Goal: Check status: Check status

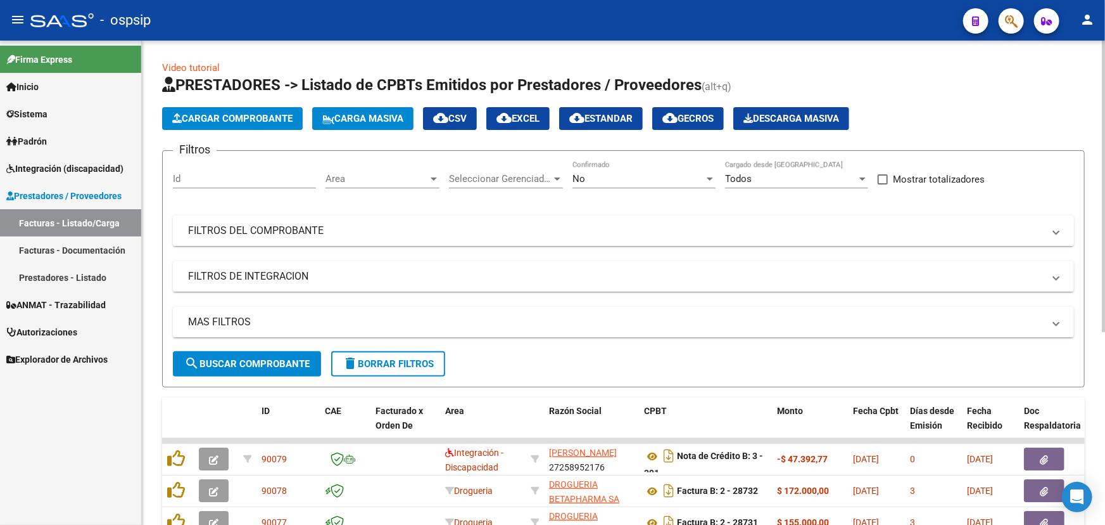
click at [353, 232] on mat-panel-title "FILTROS DEL COMPROBANTE" at bounding box center [616, 231] width 856 height 14
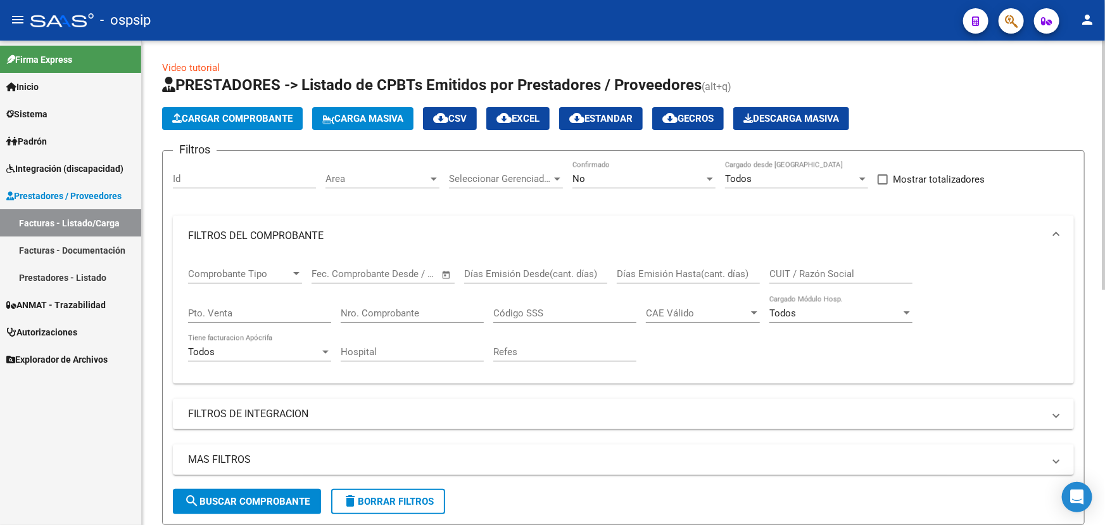
click at [367, 307] on input "Nro. Comprobante" at bounding box center [412, 312] width 143 height 11
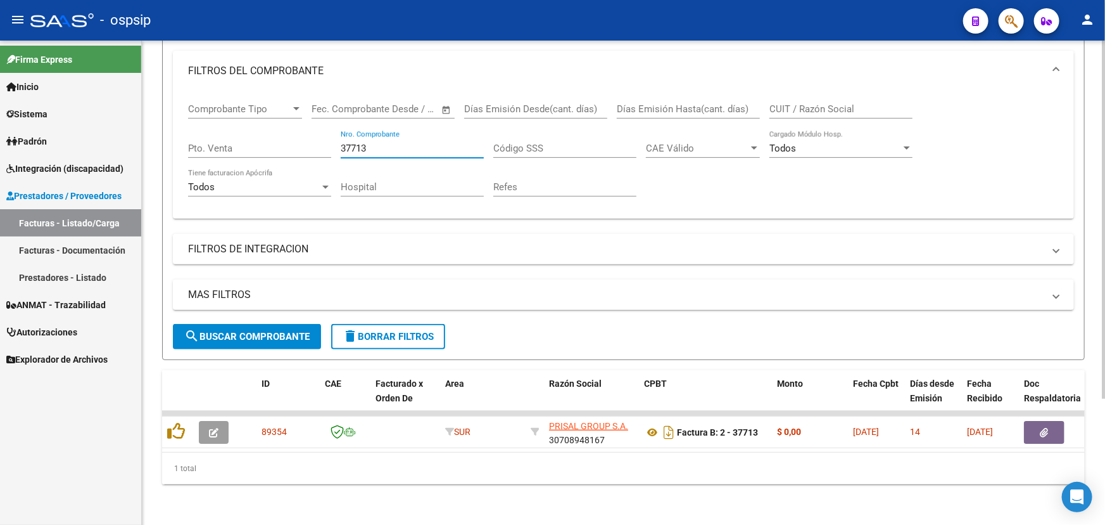
scroll to position [171, 0]
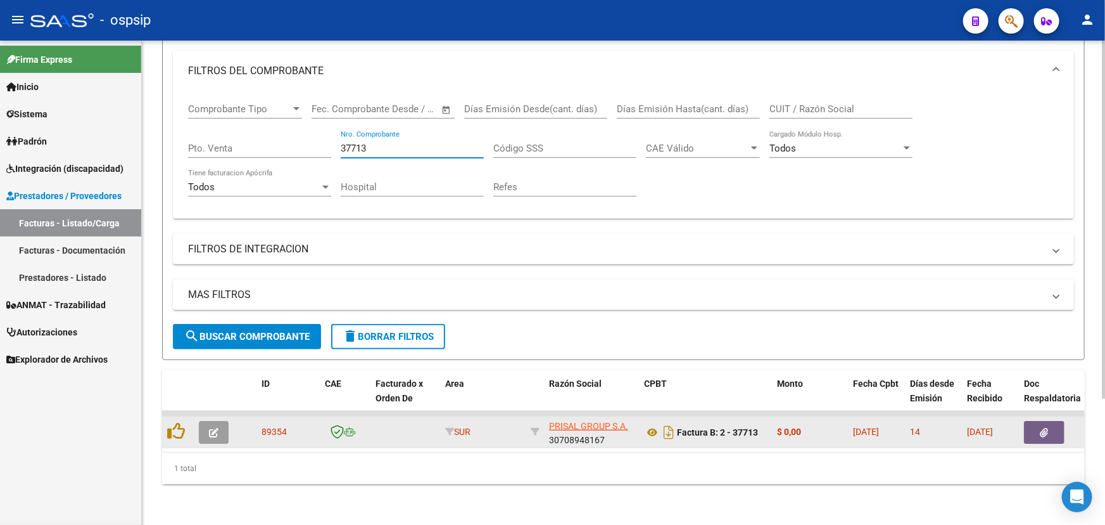
type input "37713"
click at [270, 426] on span "89354" at bounding box center [274, 431] width 25 height 10
copy span "89354"
click at [653, 424] on icon at bounding box center [652, 431] width 16 height 15
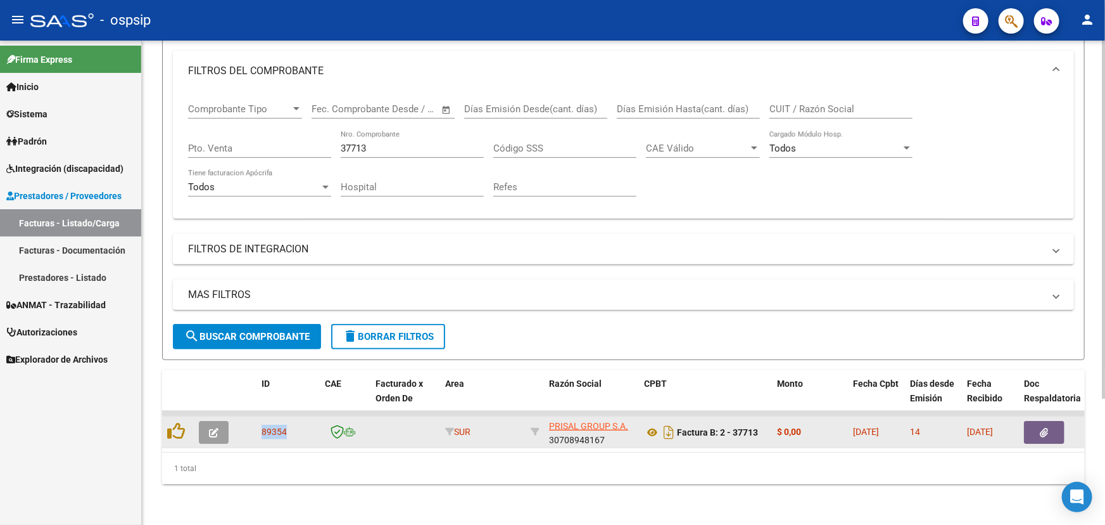
click at [1039, 421] on button "button" at bounding box center [1044, 432] width 41 height 23
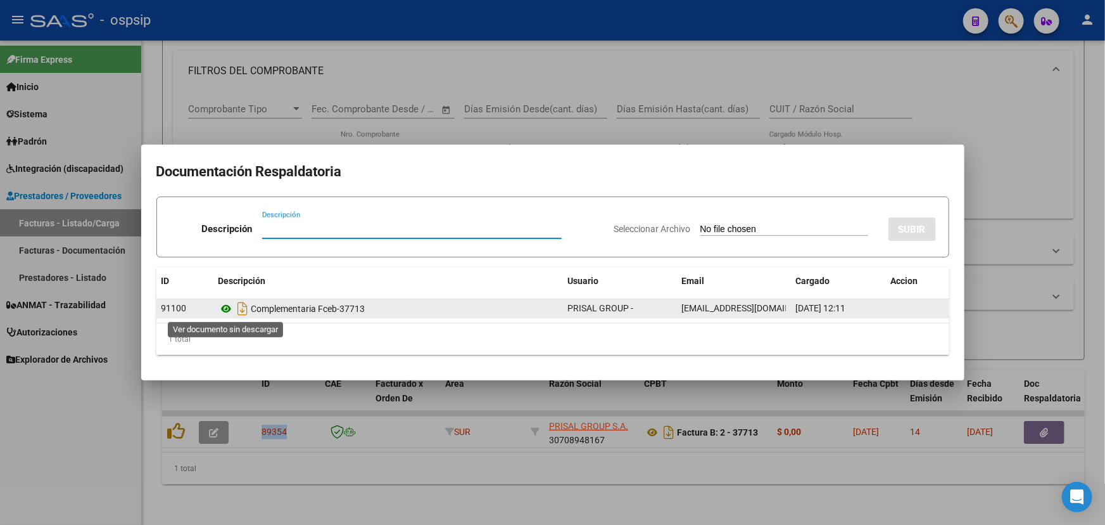
click at [227, 307] on icon at bounding box center [227, 308] width 16 height 15
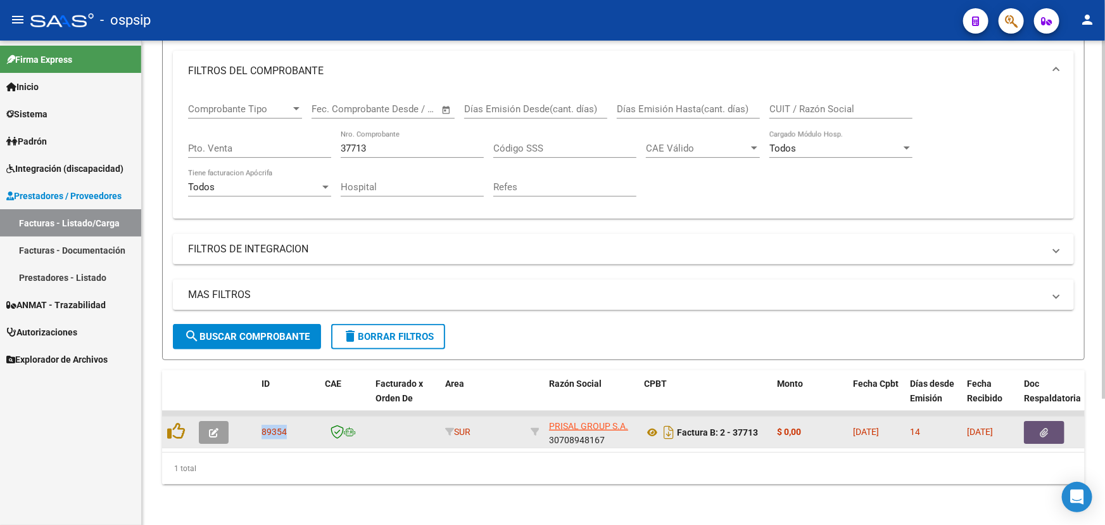
click at [213, 428] on icon "button" at bounding box center [214, 433] width 10 height 10
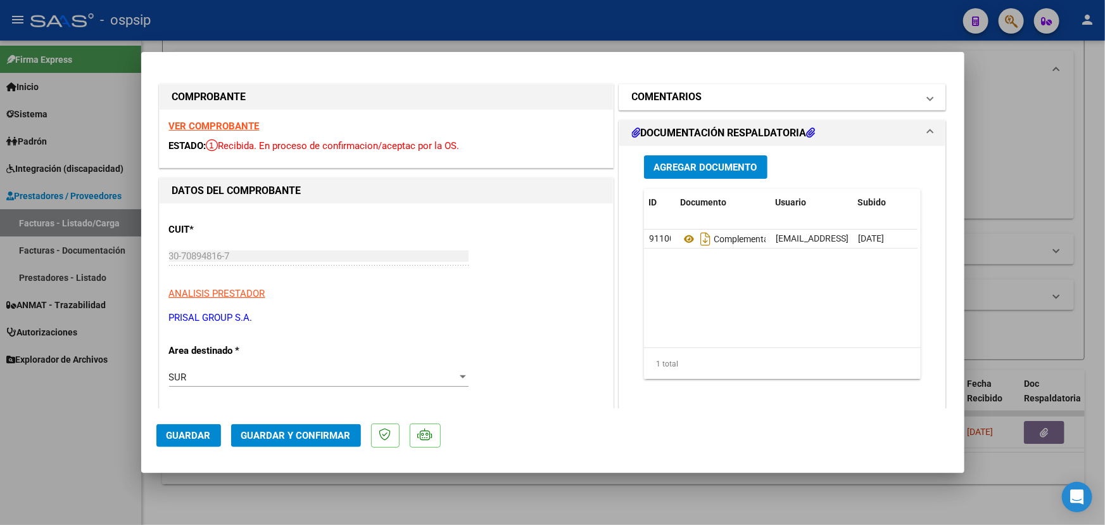
click at [740, 101] on mat-panel-title "COMENTARIOS" at bounding box center [775, 96] width 286 height 15
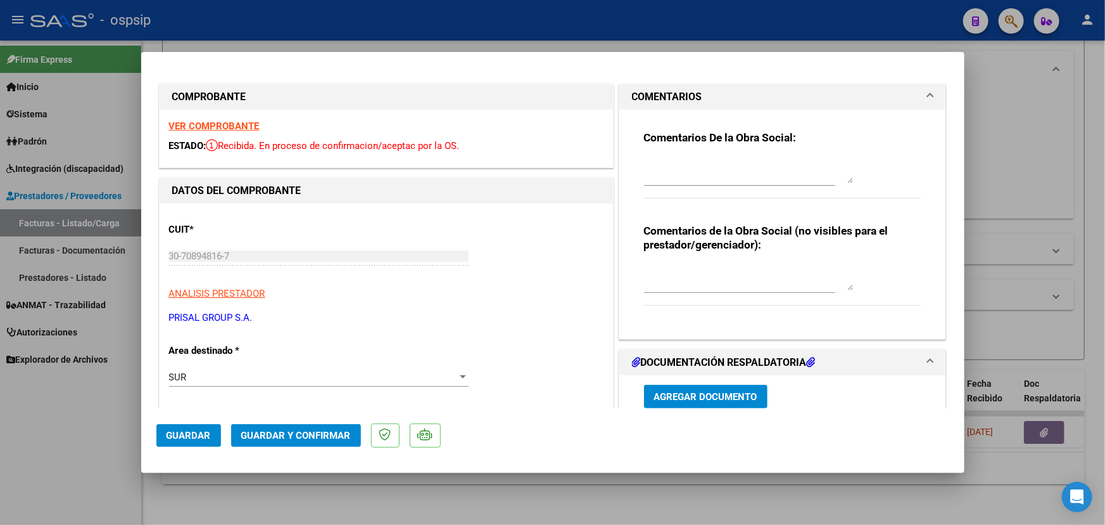
click at [697, 164] on textarea at bounding box center [748, 170] width 209 height 25
type textarea "D"
click at [701, 167] on textarea at bounding box center [748, 170] width 209 height 25
type textarea "D"
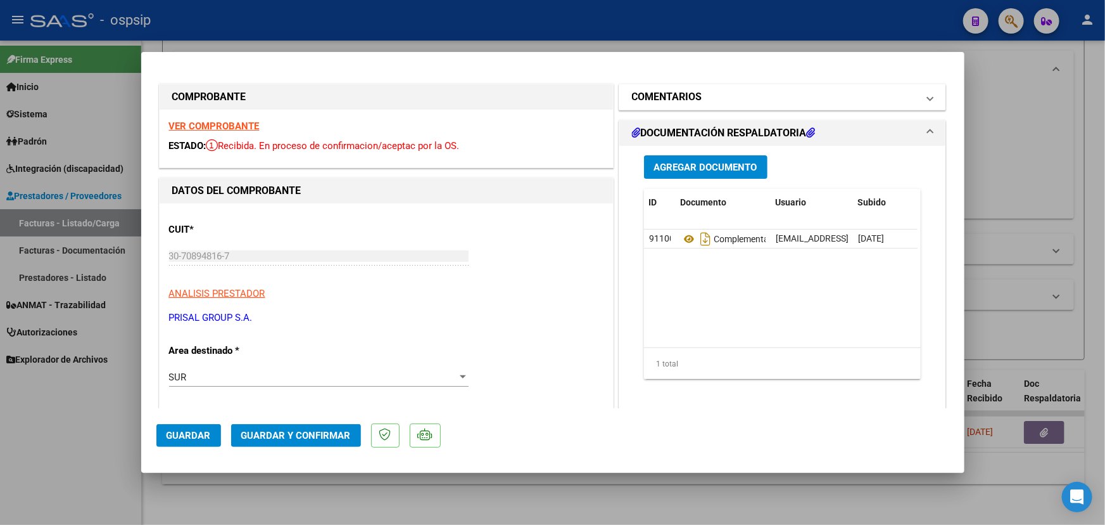
click at [725, 102] on mat-panel-title "COMENTARIOS" at bounding box center [775, 96] width 286 height 15
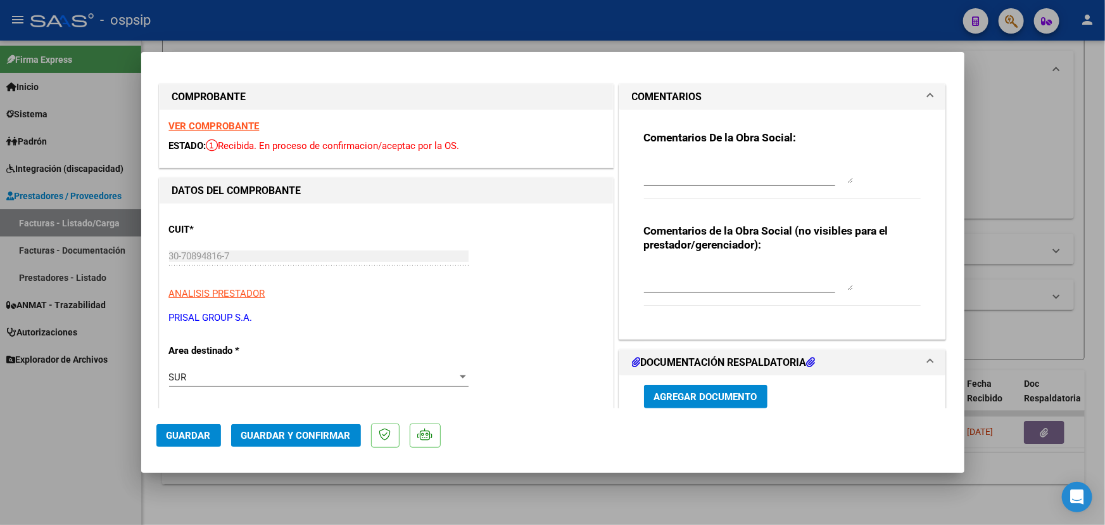
click at [702, 172] on textarea at bounding box center [748, 170] width 209 height 25
click at [654, 171] on textarea "Se solicita factura con importe. (Ver mail enviado)" at bounding box center [748, 170] width 209 height 25
click at [655, 171] on textarea "Se solicita factura con importe. (Ver mail enviado)" at bounding box center [748, 170] width 209 height 25
click at [826, 165] on textarea "Se solicita factura con importe. (Ver mail)" at bounding box center [748, 170] width 209 height 25
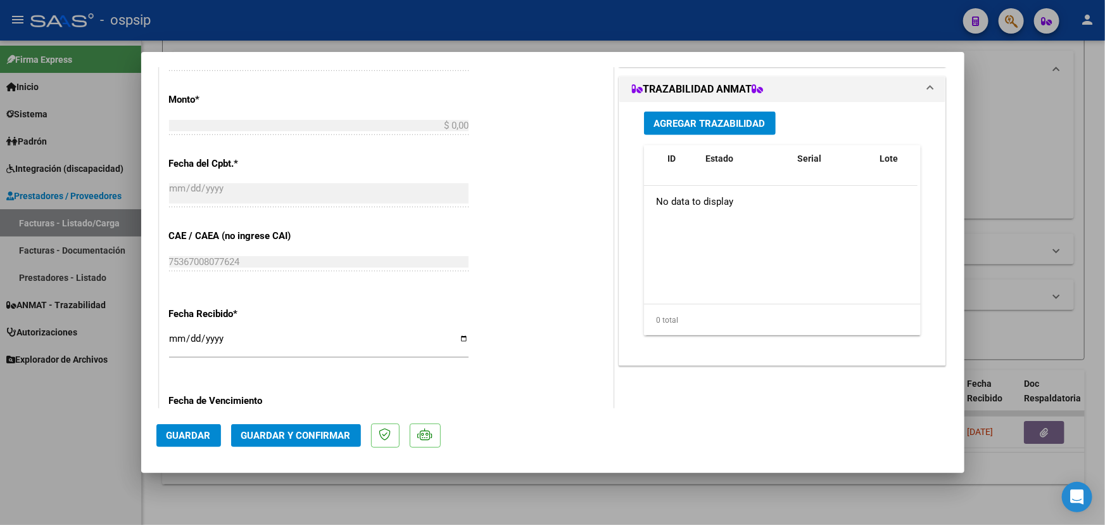
scroll to position [576, 0]
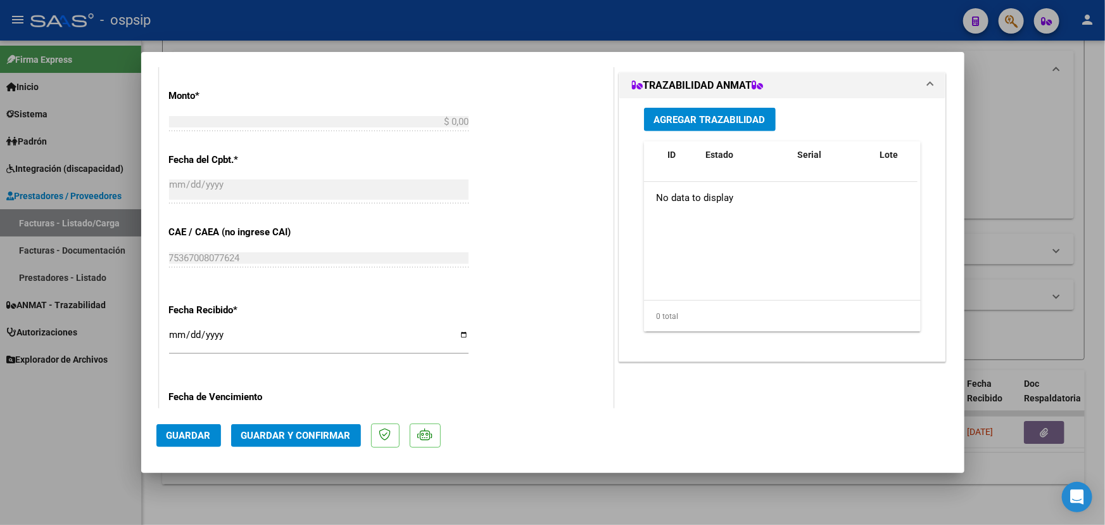
type textarea "Se solicita factura con importe. (Ver mail)"
click at [208, 431] on span "Guardar" at bounding box center [189, 434] width 44 height 11
click at [325, 435] on span "Guardar y Confirmar" at bounding box center [296, 434] width 110 height 11
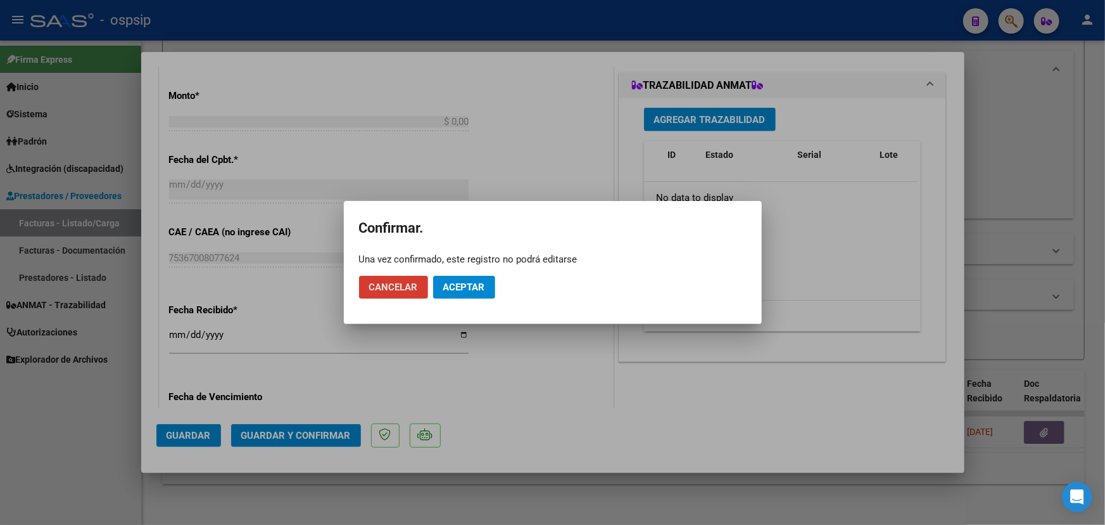
click at [479, 290] on span "Aceptar" at bounding box center [464, 286] width 42 height 11
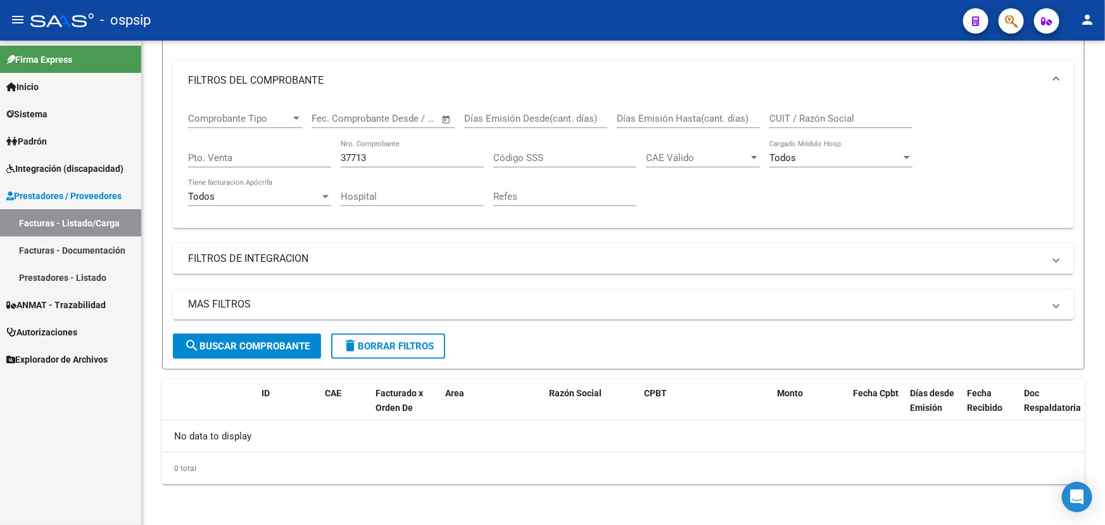
scroll to position [153, 0]
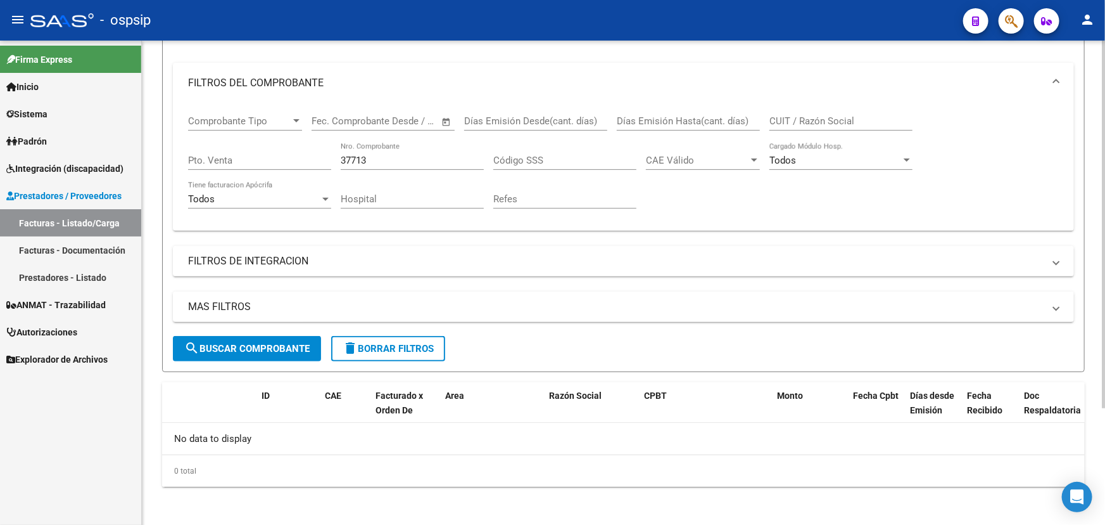
click at [364, 158] on input "37713" at bounding box center [412, 160] width 143 height 11
click at [358, 158] on input "37713" at bounding box center [412, 160] width 143 height 11
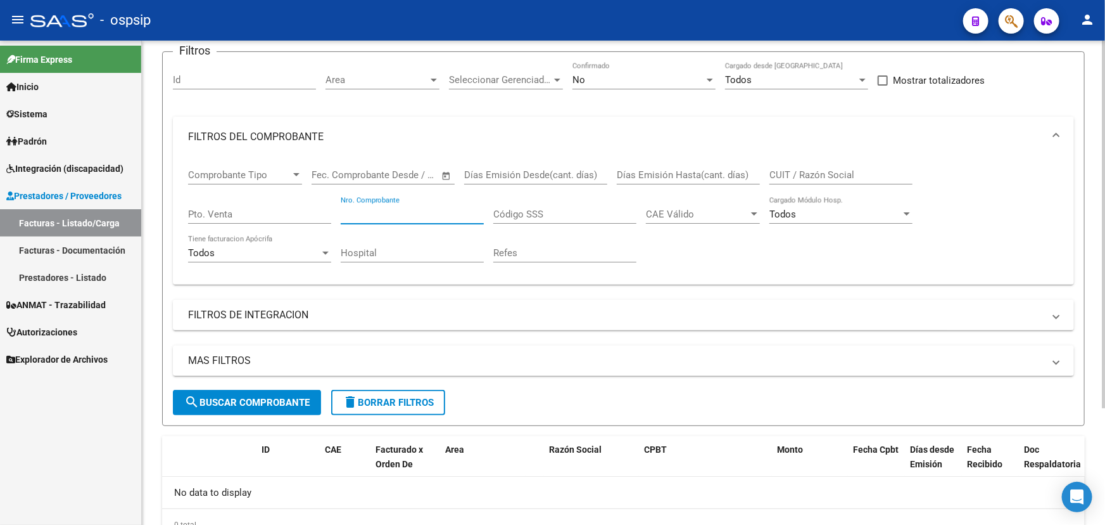
scroll to position [0, 0]
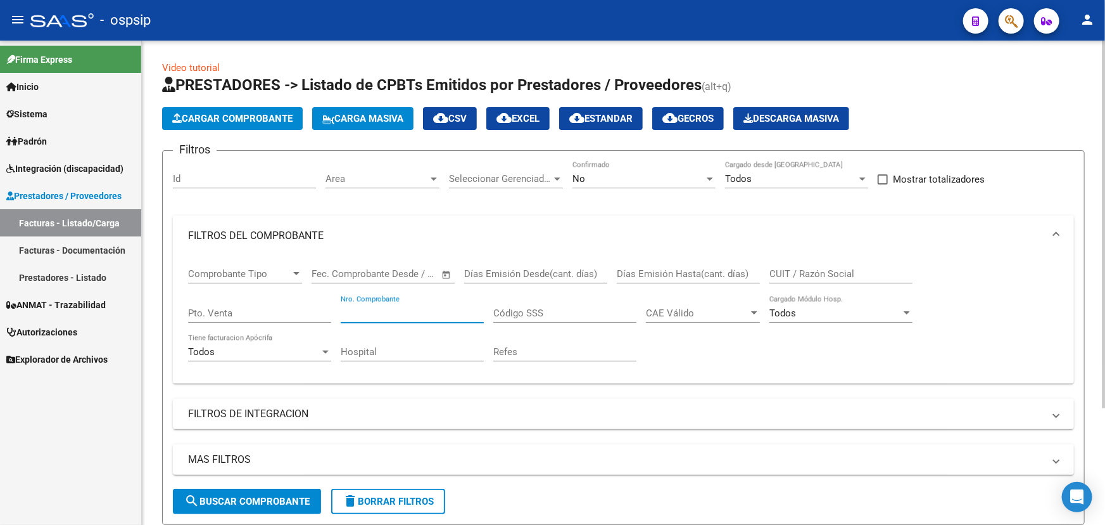
click at [659, 169] on div "No Confirmado" at bounding box center [644, 174] width 143 height 27
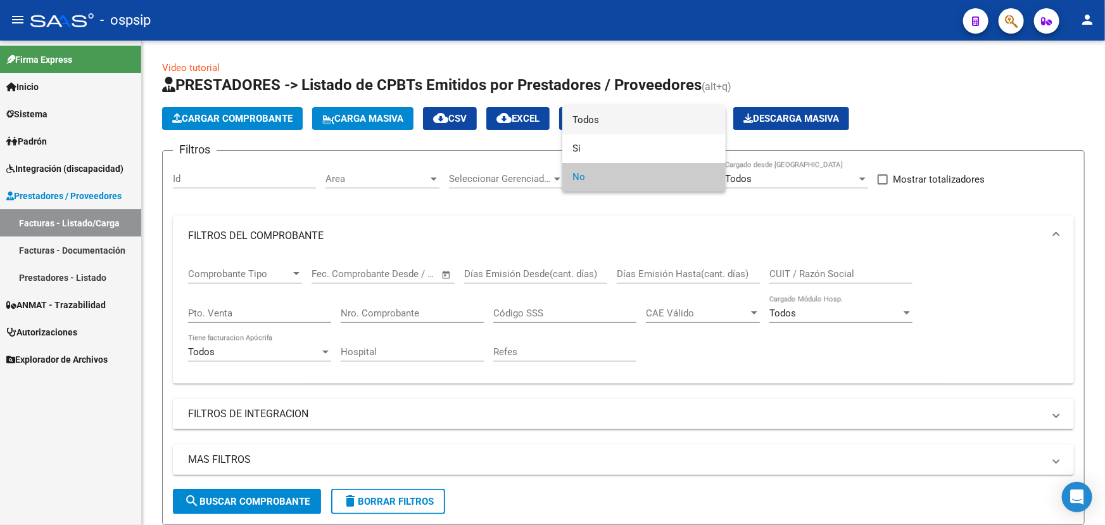
click at [659, 124] on span "Todos" at bounding box center [644, 120] width 143 height 29
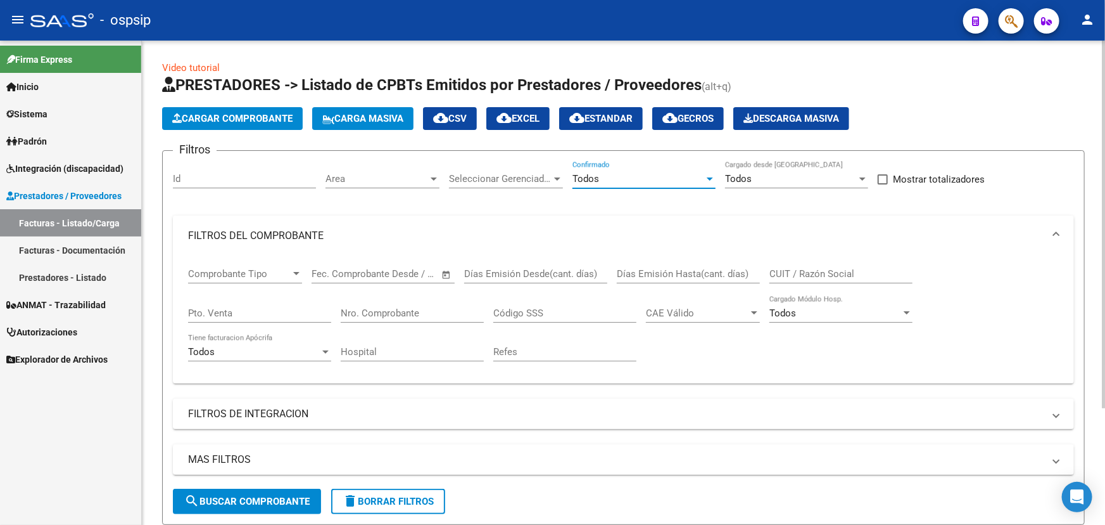
click at [277, 495] on span "search Buscar Comprobante" at bounding box center [246, 500] width 125 height 11
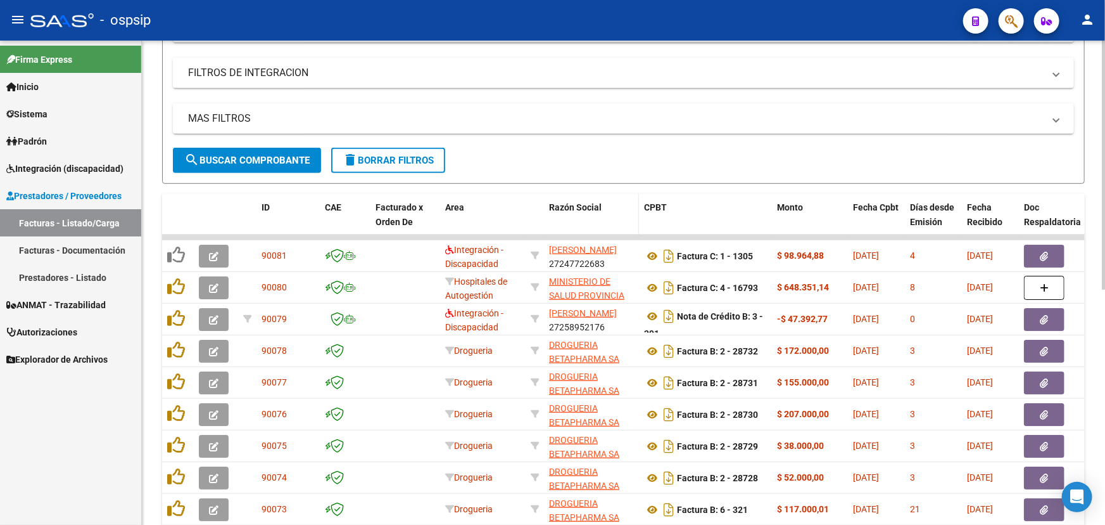
scroll to position [53, 0]
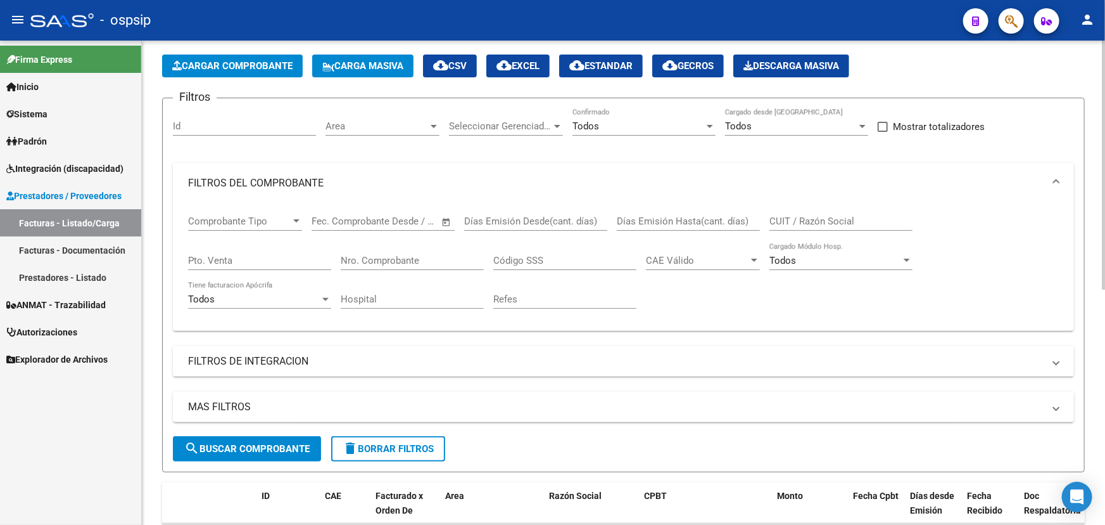
click at [366, 258] on input "Nro. Comprobante" at bounding box center [412, 260] width 143 height 11
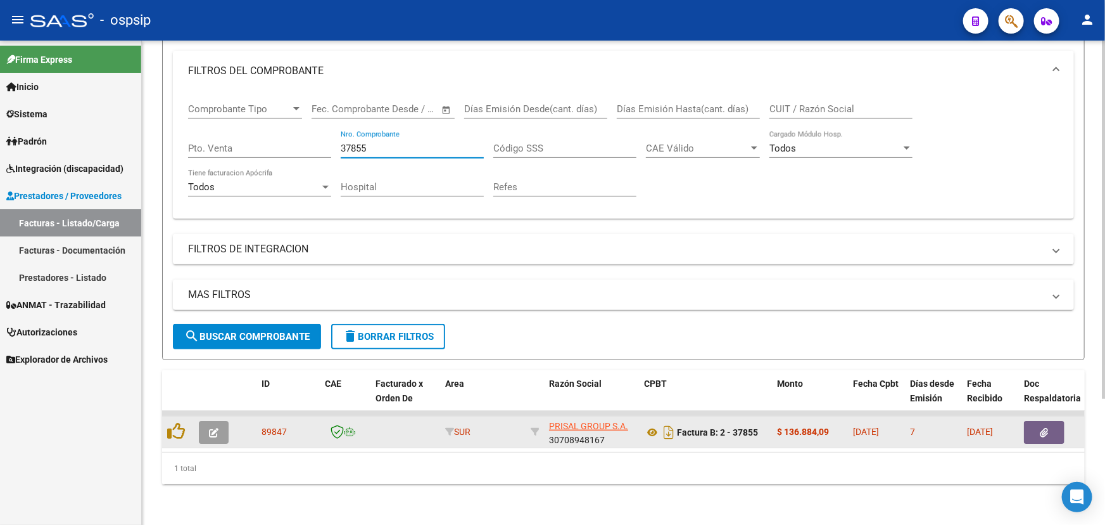
type input "37855"
click at [1052, 421] on button "button" at bounding box center [1044, 432] width 41 height 23
click at [651, 424] on icon at bounding box center [652, 431] width 16 height 15
click at [220, 421] on button "button" at bounding box center [214, 432] width 30 height 23
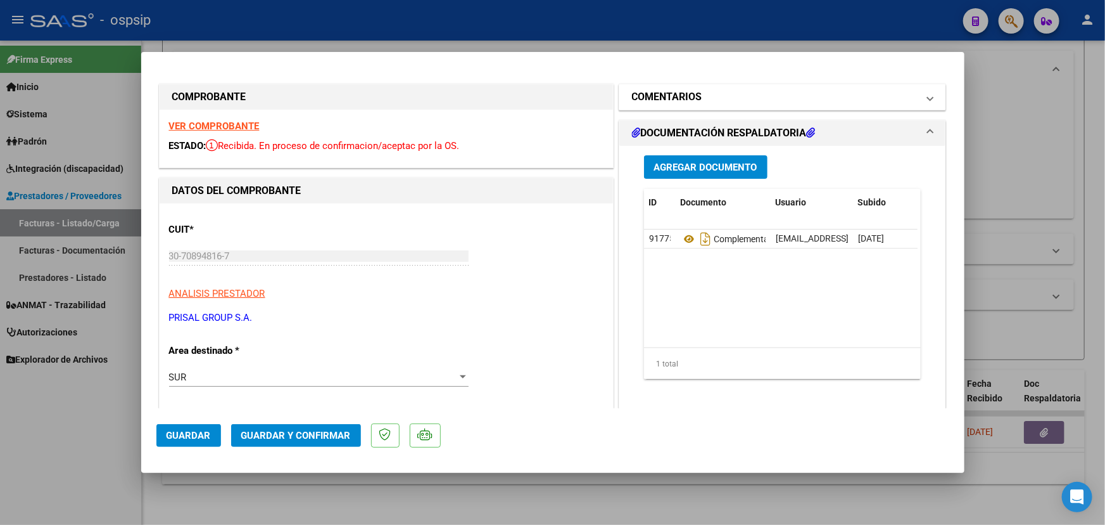
click at [732, 103] on mat-panel-title "COMENTARIOS" at bounding box center [775, 96] width 286 height 15
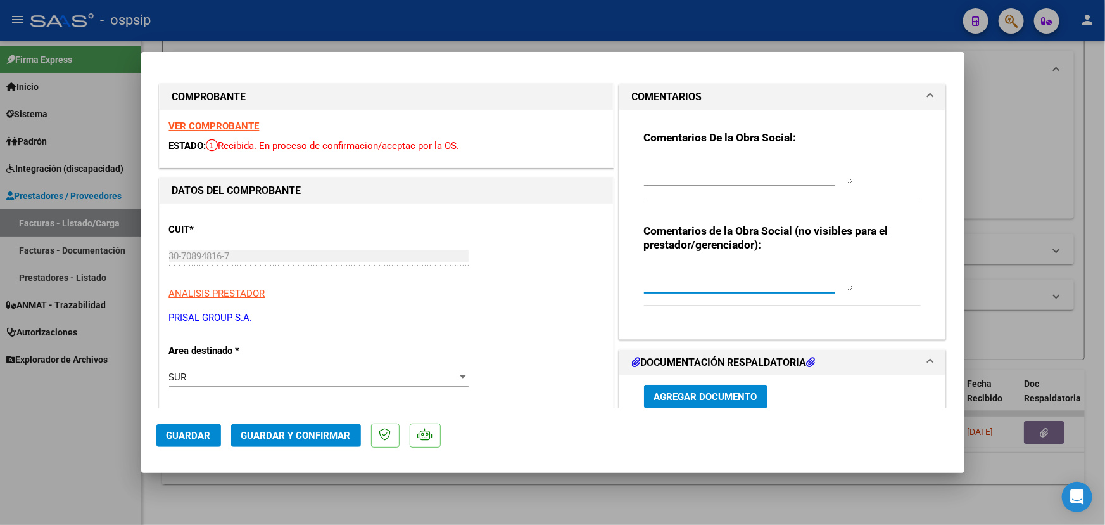
click at [723, 277] on textarea at bounding box center [748, 277] width 209 height 25
type textarea "MEDICACION NO TRAZABLE"
click at [336, 433] on span "Guardar y Confirmar" at bounding box center [296, 434] width 110 height 11
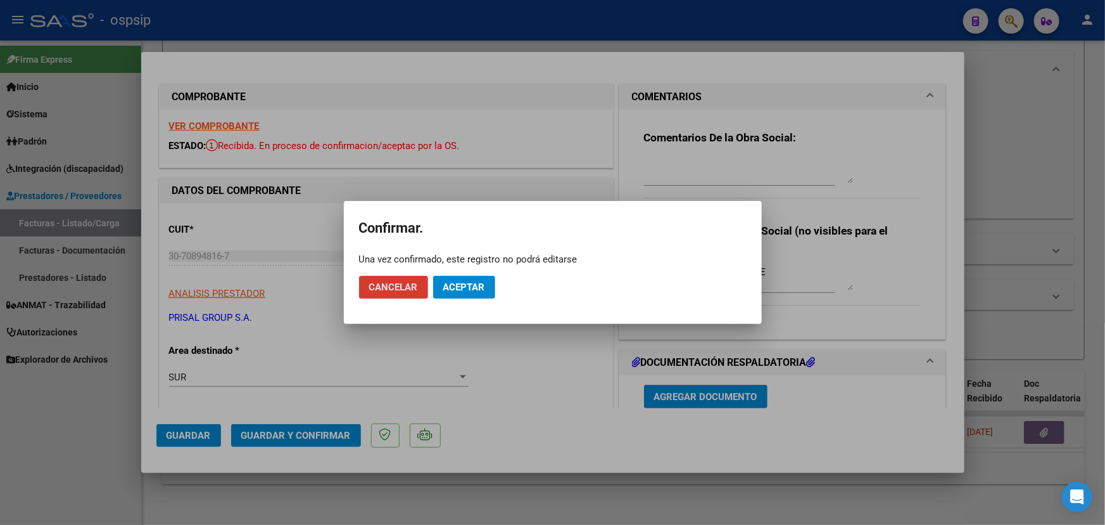
click at [475, 288] on span "Aceptar" at bounding box center [464, 286] width 42 height 11
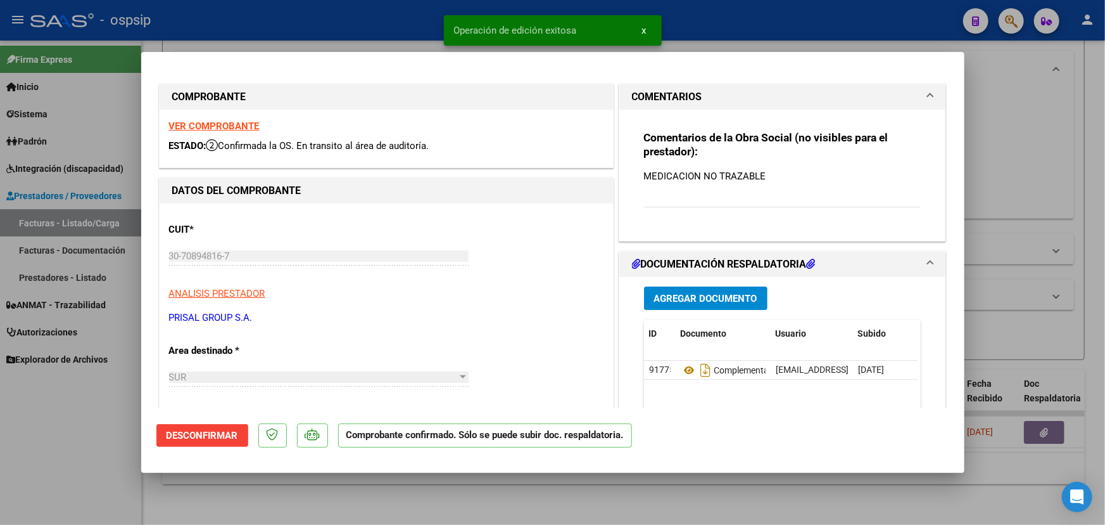
type input "$ 0,00"
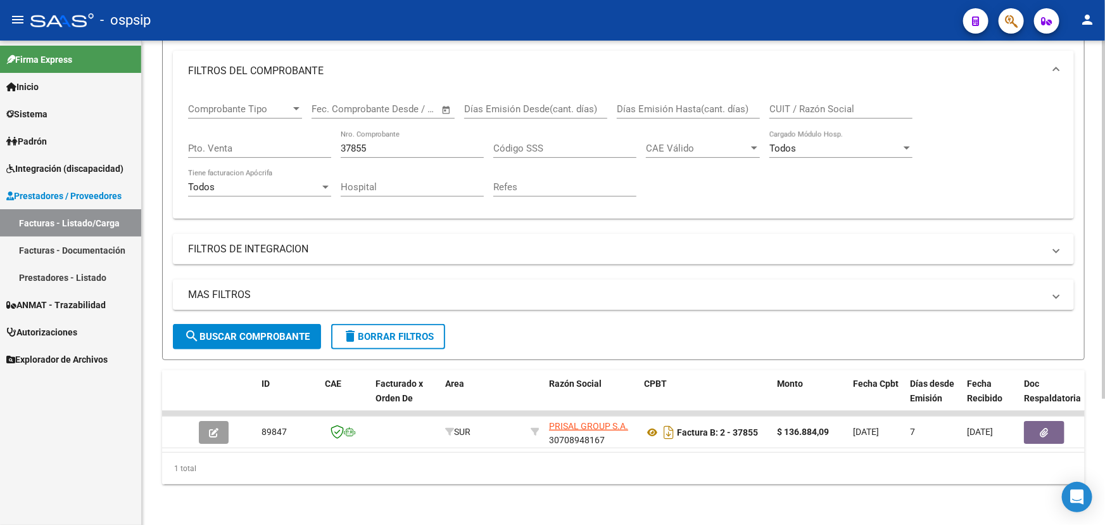
click at [371, 143] on input "37855" at bounding box center [412, 148] width 143 height 11
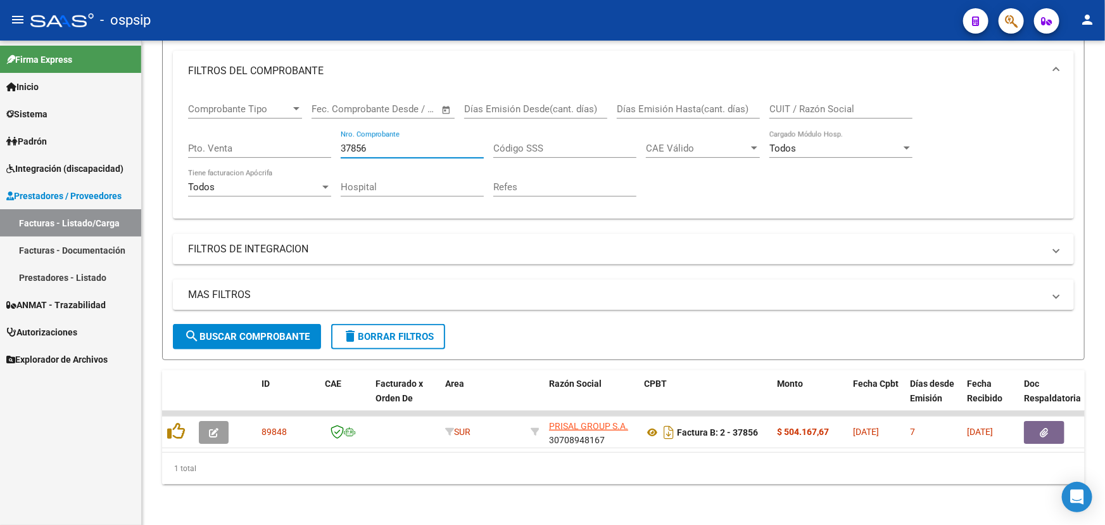
type input "37856"
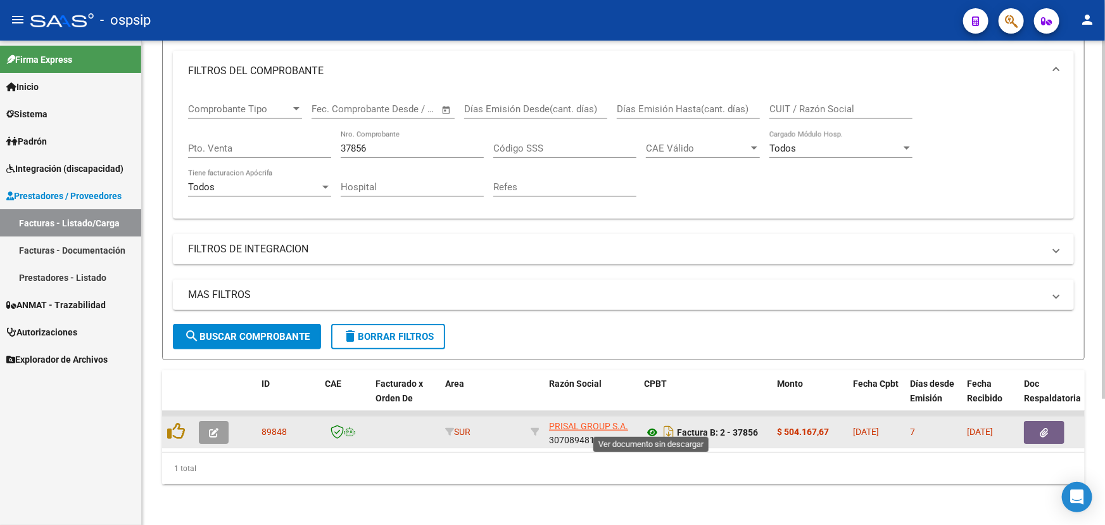
click at [652, 424] on icon at bounding box center [652, 431] width 16 height 15
click at [219, 421] on button "button" at bounding box center [214, 432] width 30 height 23
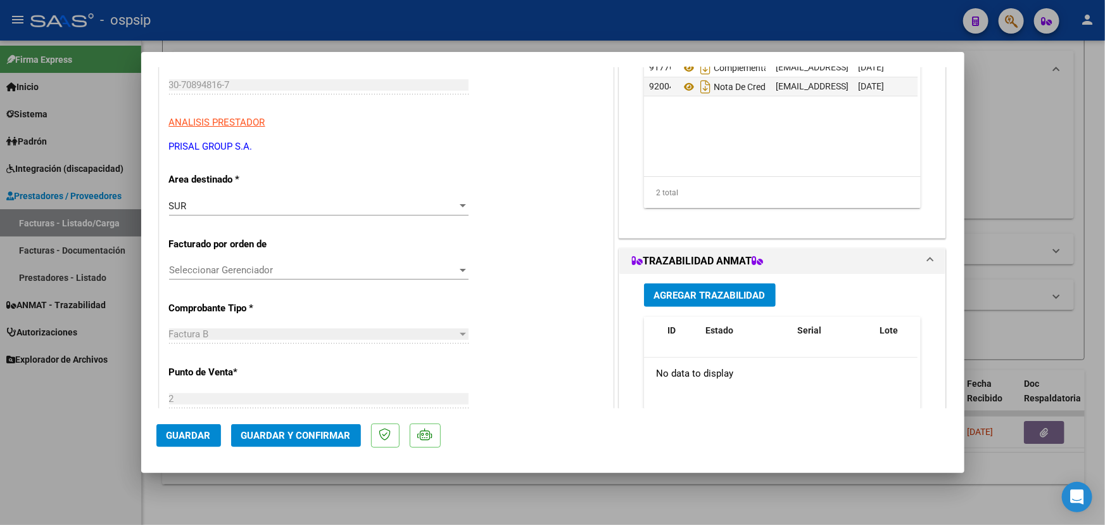
scroll to position [345, 0]
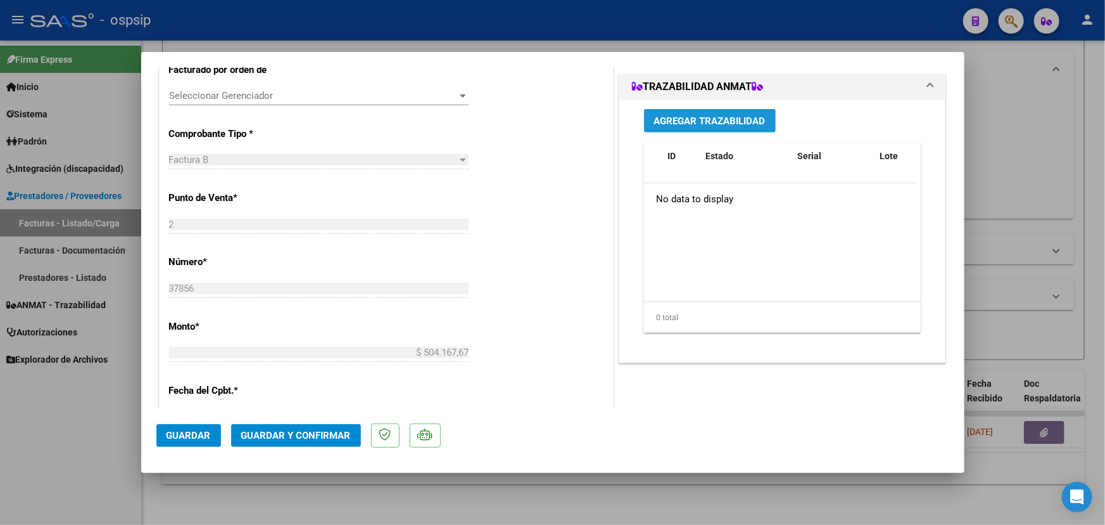
click at [701, 117] on span "Agregar Trazabilidad" at bounding box center [709, 120] width 111 height 11
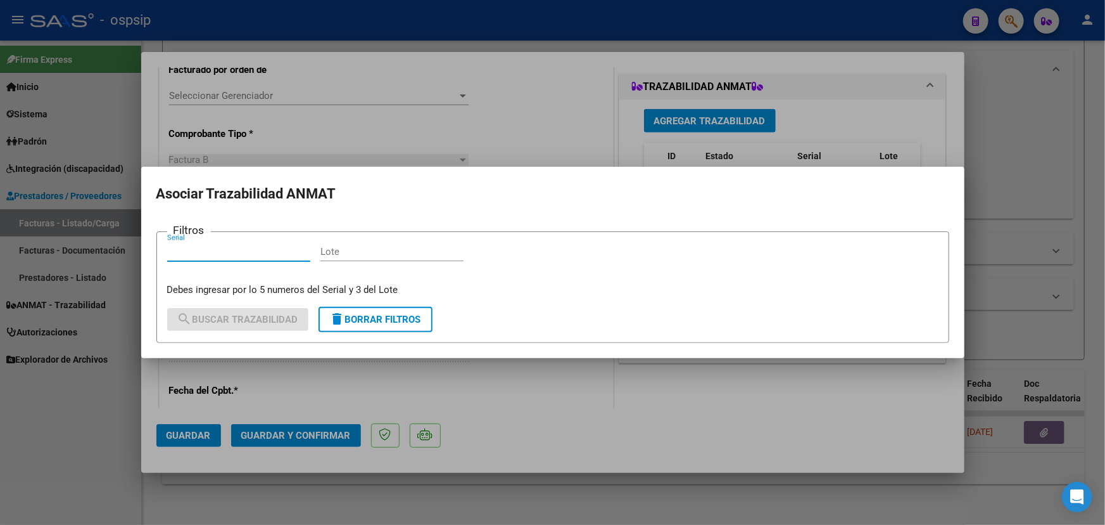
paste input "111D5344KN547V"
type input "111D5344KN547V"
paste input "4F290A"
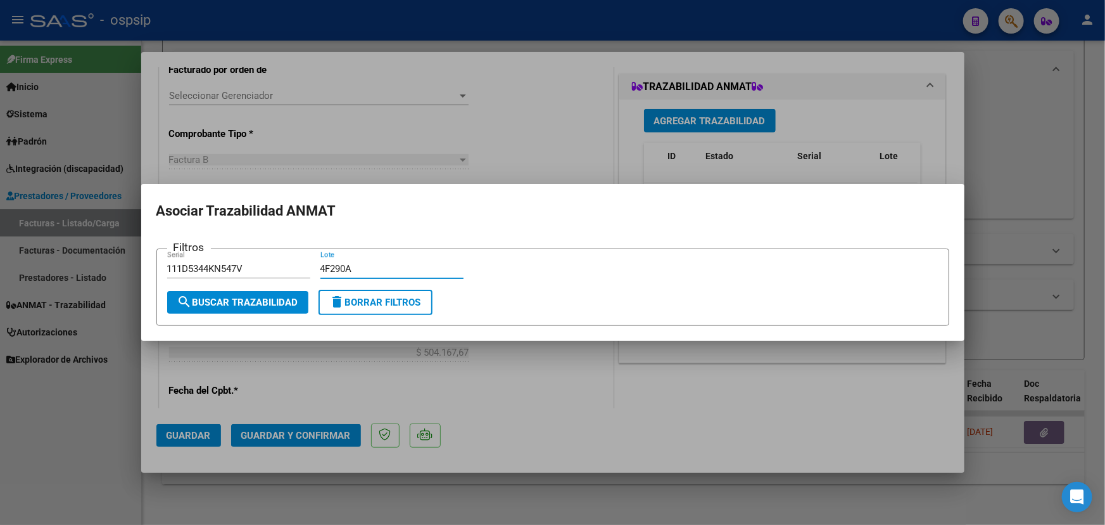
type input "4F290A"
click at [249, 307] on span "search Buscar Trazabilidad" at bounding box center [237, 301] width 121 height 11
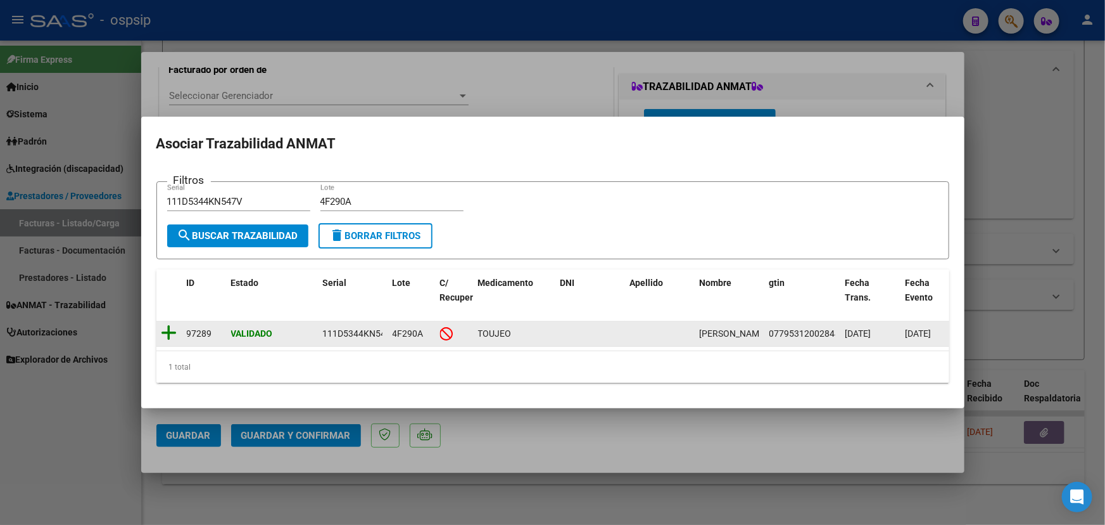
click at [168, 324] on icon at bounding box center [170, 333] width 16 height 18
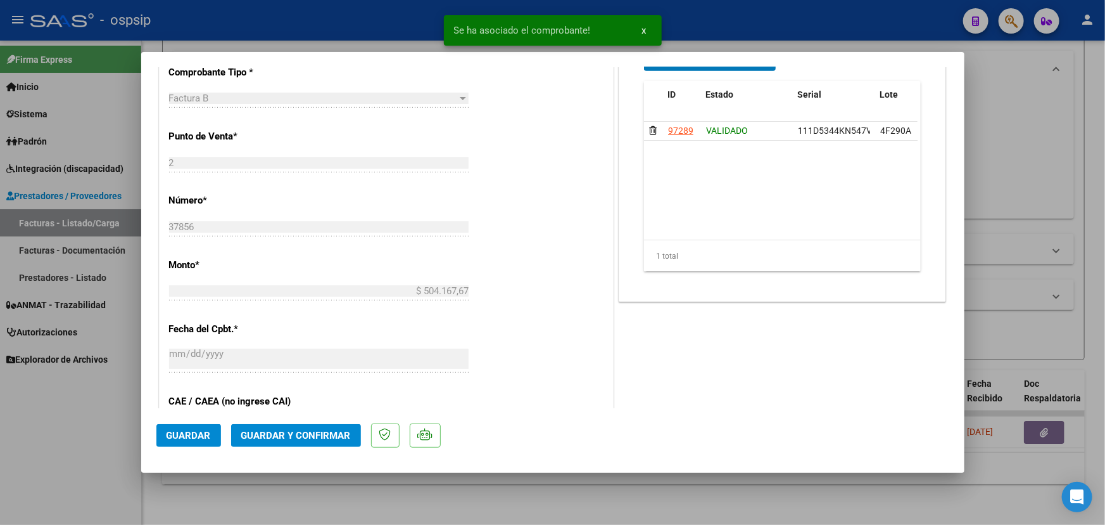
scroll to position [288, 0]
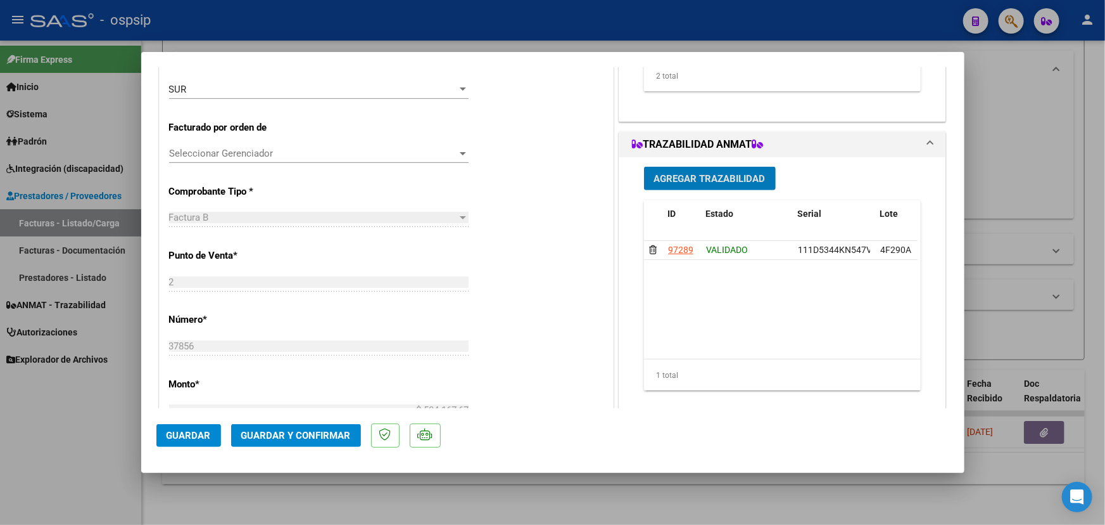
click at [196, 431] on span "Guardar" at bounding box center [189, 434] width 44 height 11
type input "$ 0,00"
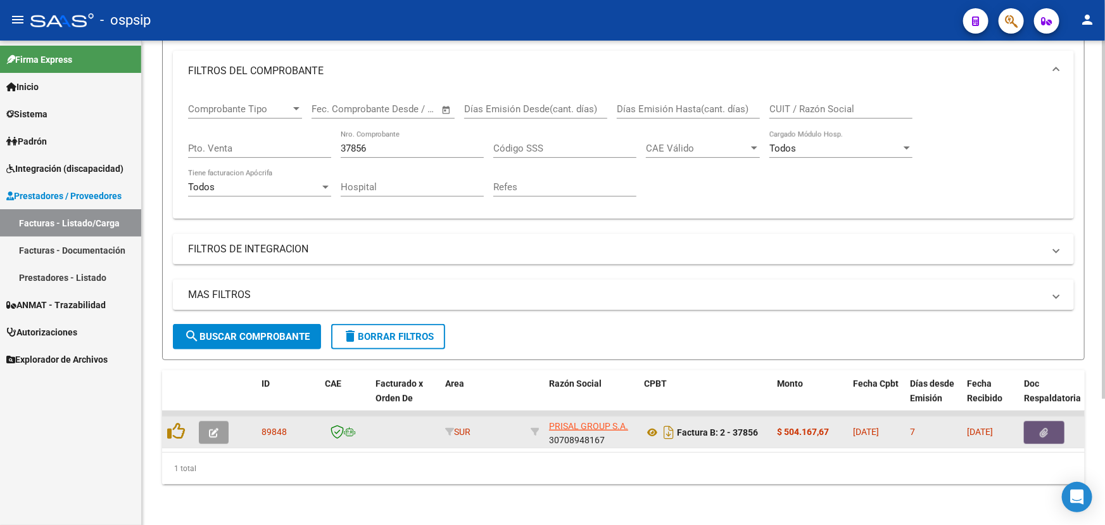
click at [1035, 421] on button "button" at bounding box center [1044, 432] width 41 height 23
click at [215, 428] on icon "button" at bounding box center [214, 433] width 10 height 10
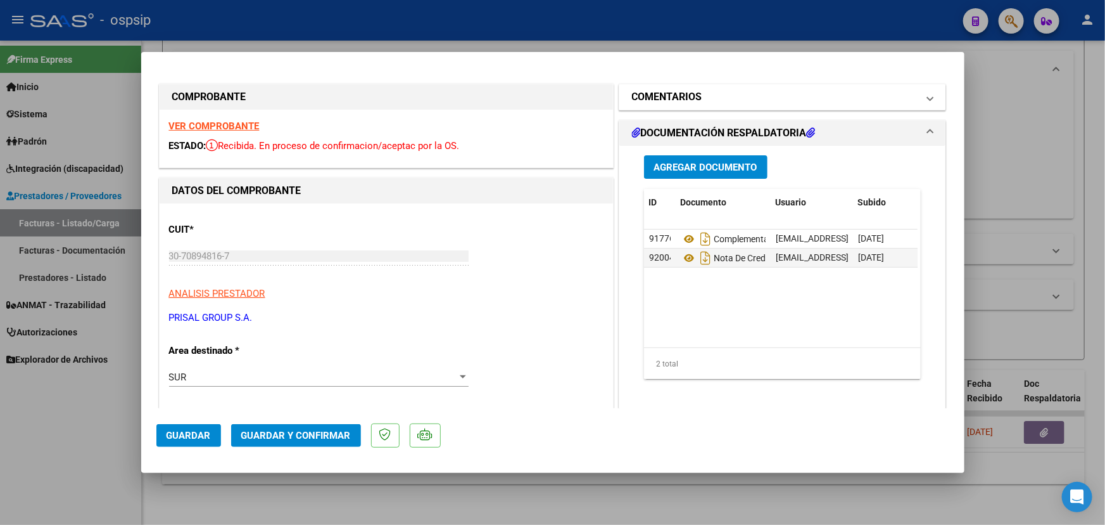
click at [717, 95] on mat-panel-title "COMENTARIOS" at bounding box center [775, 96] width 286 height 15
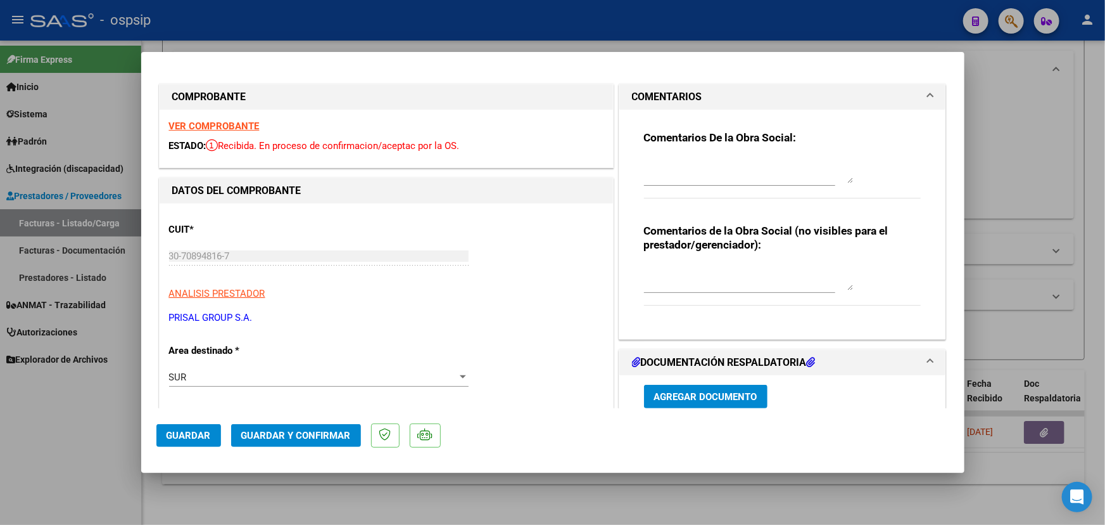
click at [673, 160] on textarea at bounding box center [748, 170] width 209 height 25
type textarea "La NC 1326 detalla aplicación a FC 37617 - Como se solicitó vía mail, enviar NC…"
click at [188, 435] on span "Guardar" at bounding box center [189, 434] width 44 height 11
click at [185, 435] on span "Guardar" at bounding box center [189, 434] width 44 height 11
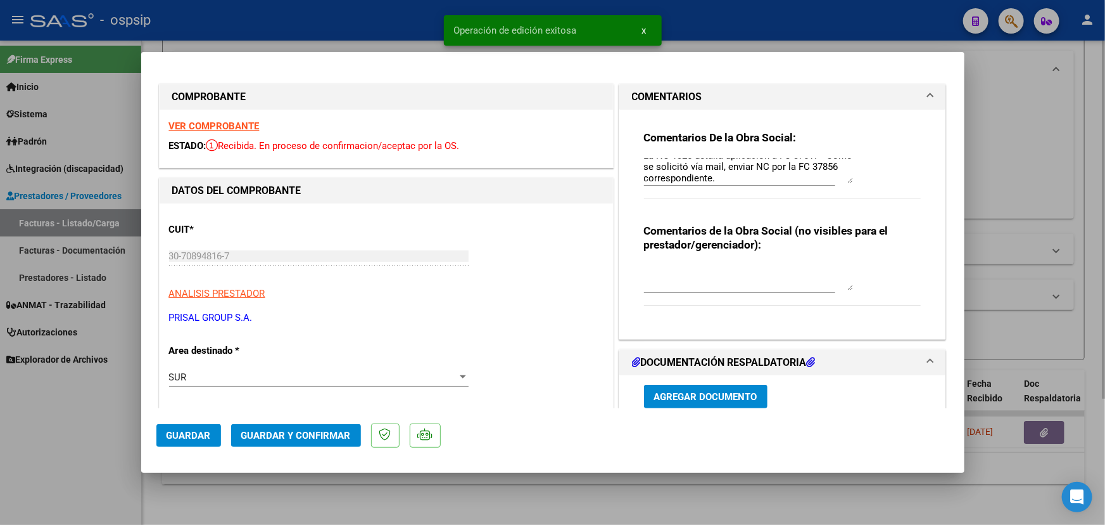
type input "$ 0,00"
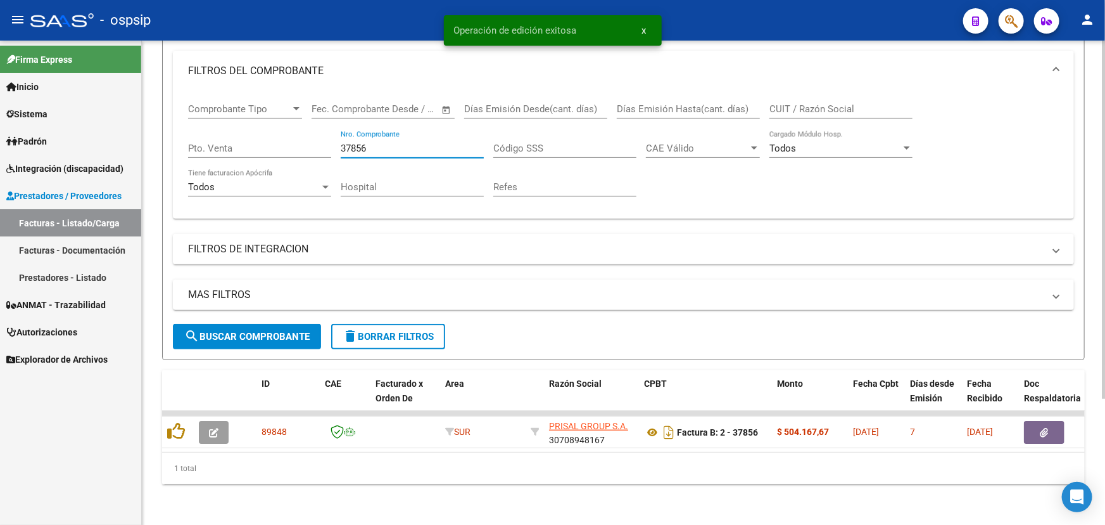
click at [359, 143] on input "37856" at bounding box center [412, 148] width 143 height 11
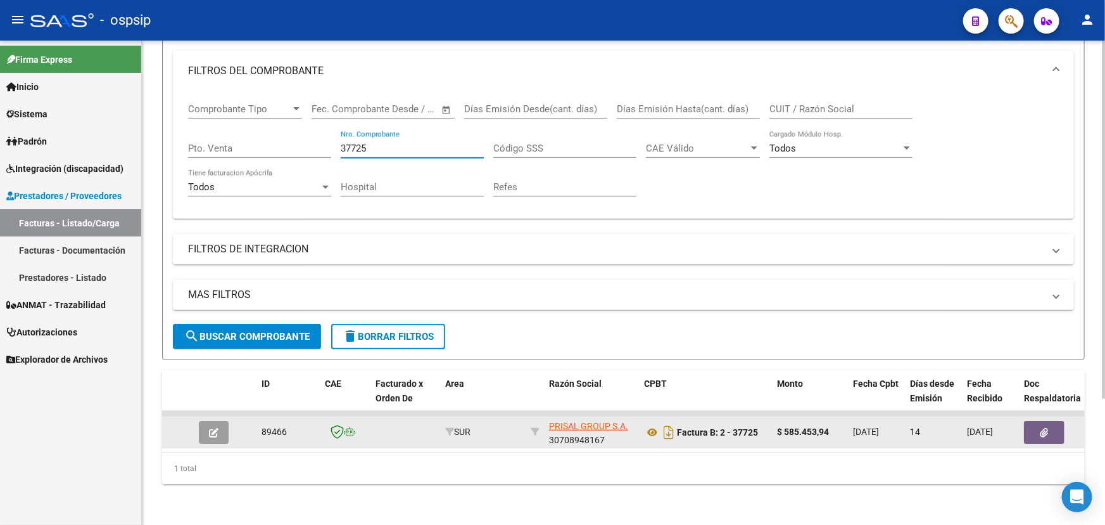
type input "37725"
click at [1043, 428] on icon "button" at bounding box center [1045, 433] width 8 height 10
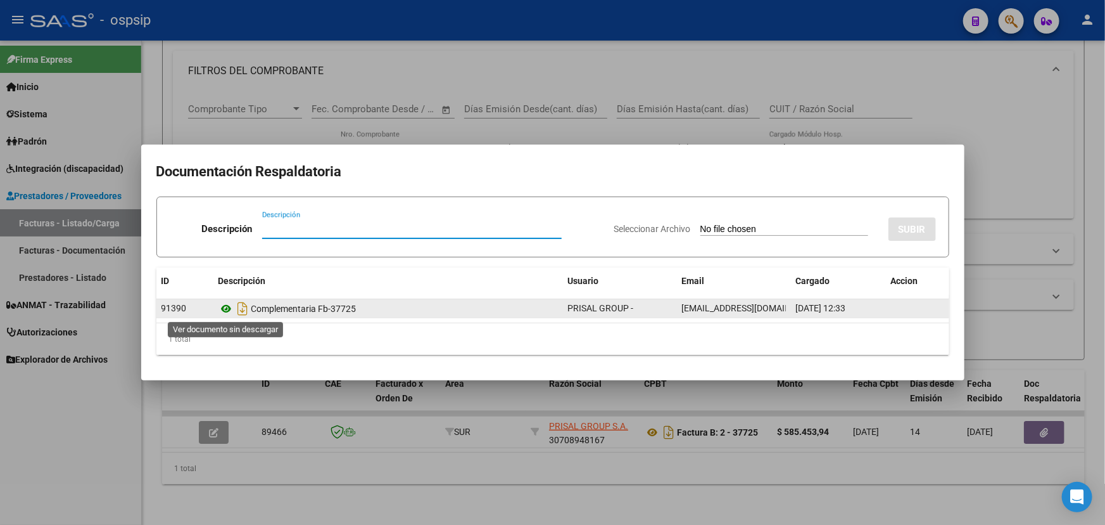
click at [225, 310] on icon at bounding box center [227, 308] width 16 height 15
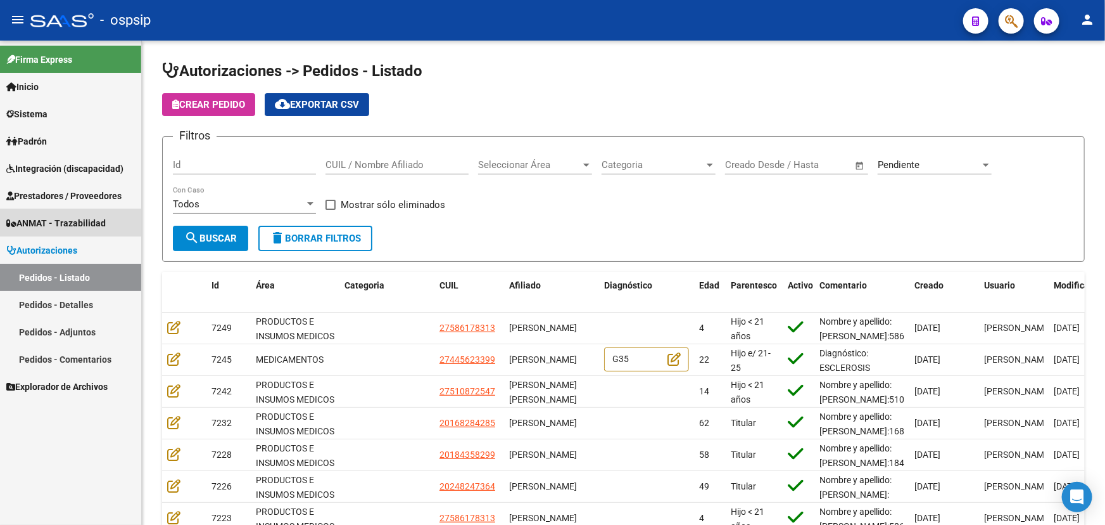
click at [47, 219] on span "ANMAT - Trazabilidad" at bounding box center [55, 223] width 99 height 14
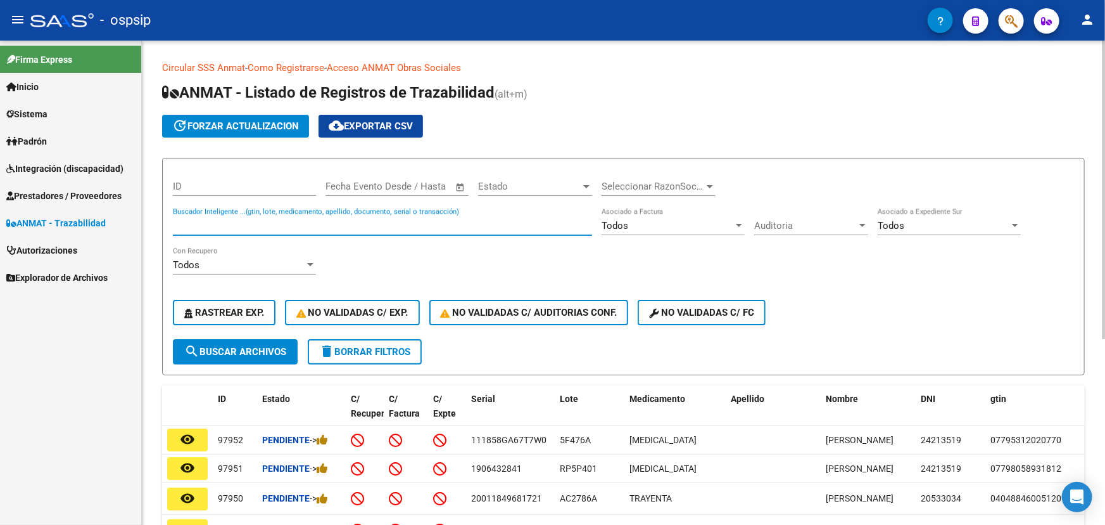
paste input "111D5344KN547V"
type input "111D5344KN547V"
click at [260, 348] on span "search Buscar Archivos" at bounding box center [235, 351] width 102 height 11
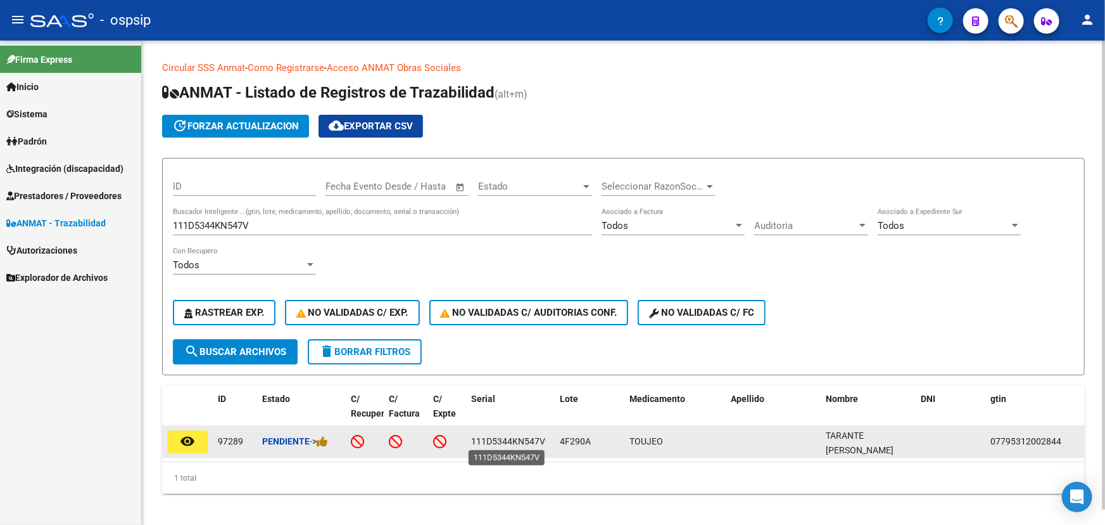
click at [521, 438] on span "111D5344KN547V" at bounding box center [508, 441] width 74 height 10
click at [520, 438] on span "111D5344KN547V" at bounding box center [508, 441] width 74 height 10
copy span "111D5344KN547V"
click at [328, 442] on icon at bounding box center [322, 441] width 11 height 12
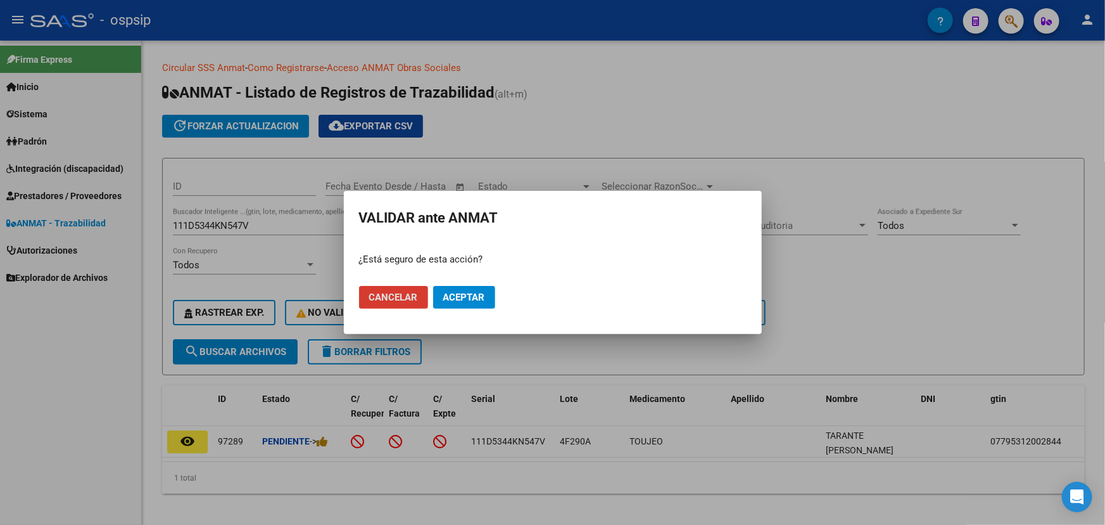
click at [454, 301] on span "Aceptar" at bounding box center [464, 296] width 42 height 11
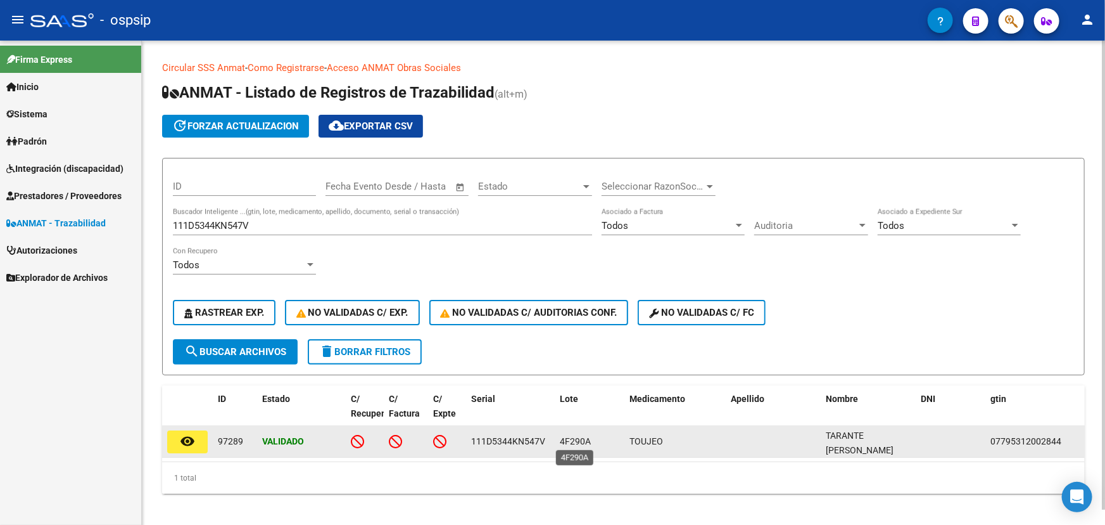
click at [580, 438] on span "4F290A" at bounding box center [575, 441] width 31 height 10
copy span "4F290A"
